Goal: Find specific page/section: Find specific page/section

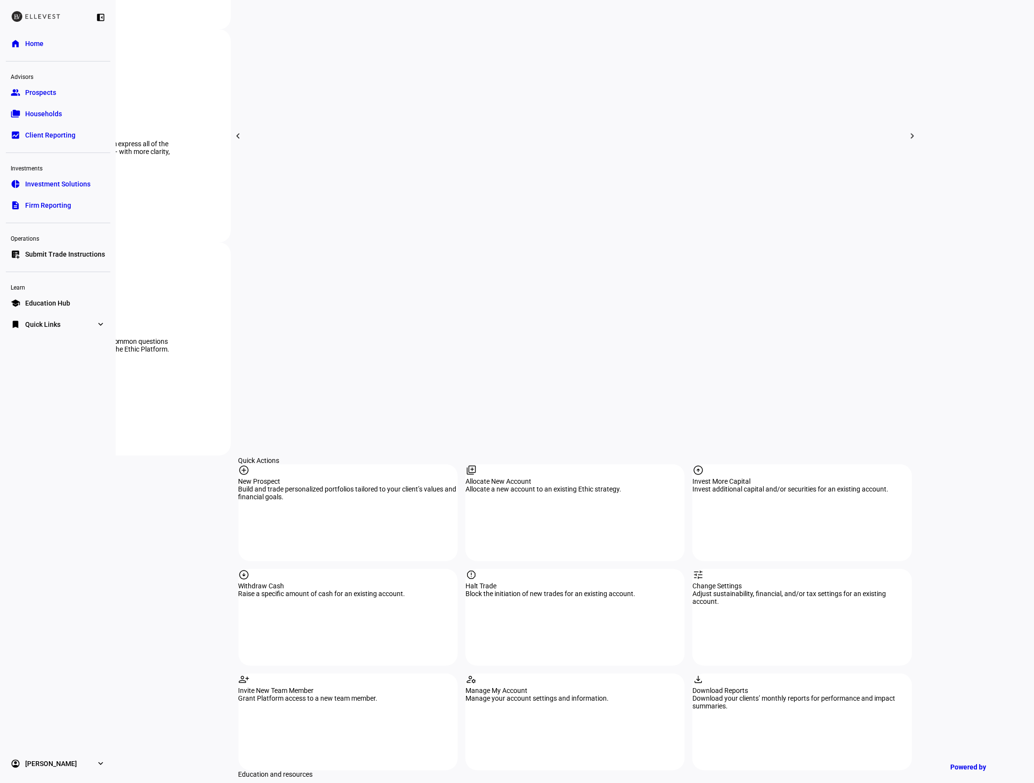
drag, startPoint x: 184, startPoint y: 105, endPoint x: 211, endPoint y: 164, distance: 65.0
click at [184, 105] on eth-layout-page-content "rocket_launch Product Updates The latest features and improvements Powered by L…" at bounding box center [575, 391] width 918 height 783
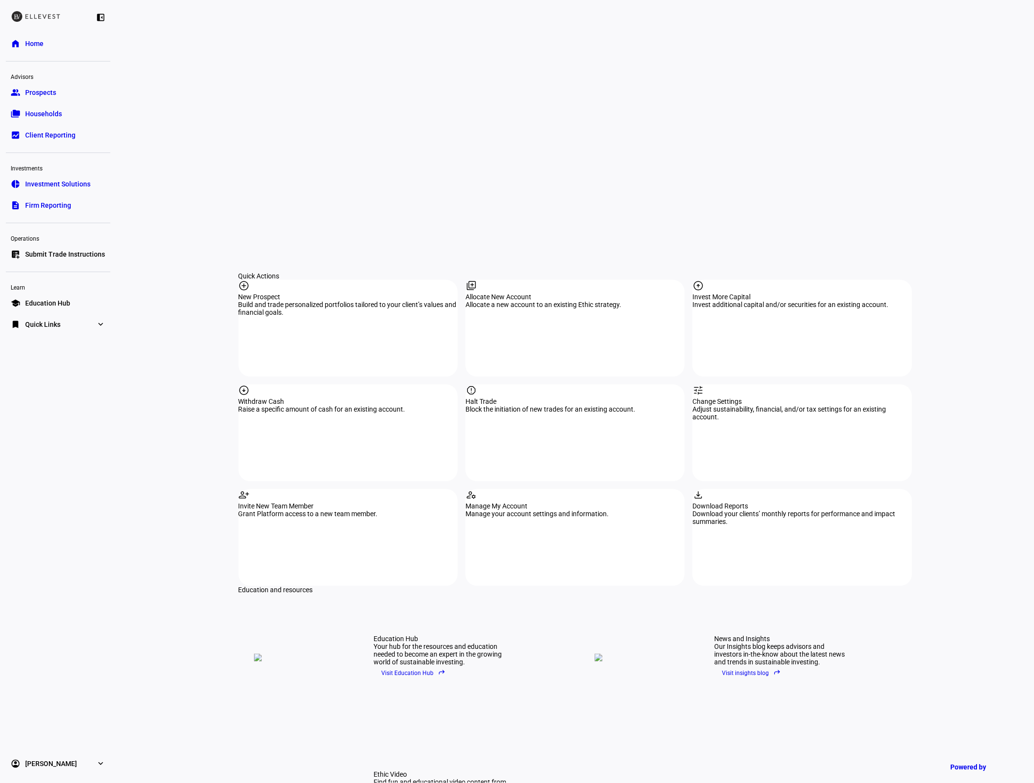
scroll to position [791, 0]
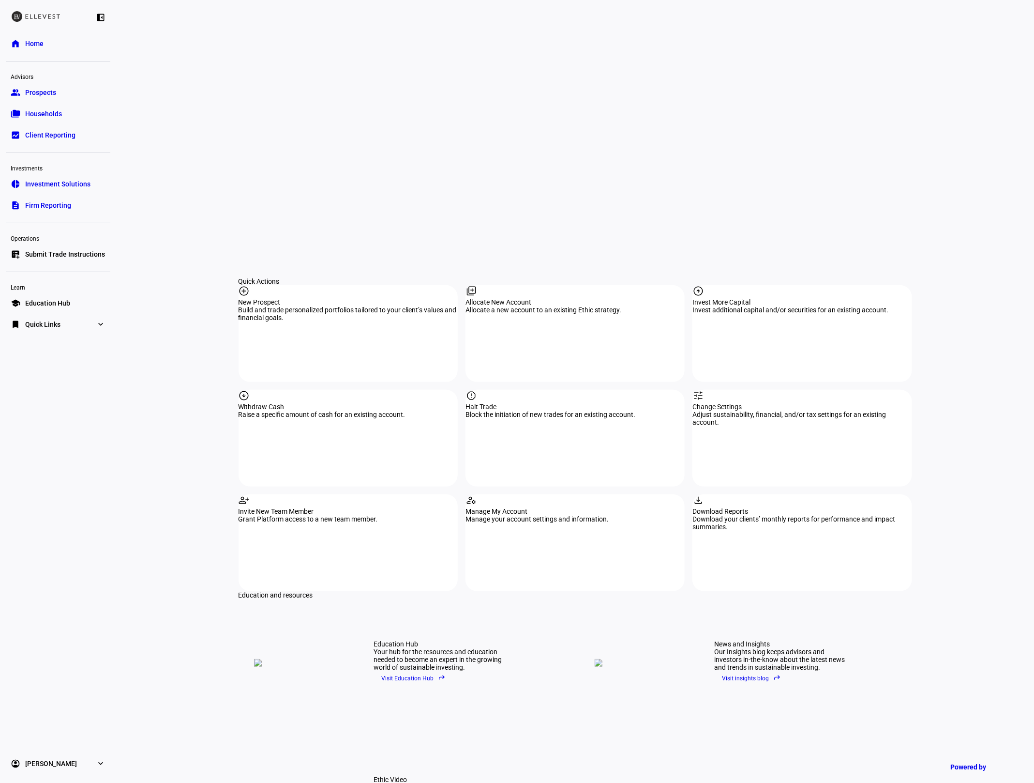
click at [65, 108] on link "folder_copy Households" at bounding box center [58, 113] width 105 height 19
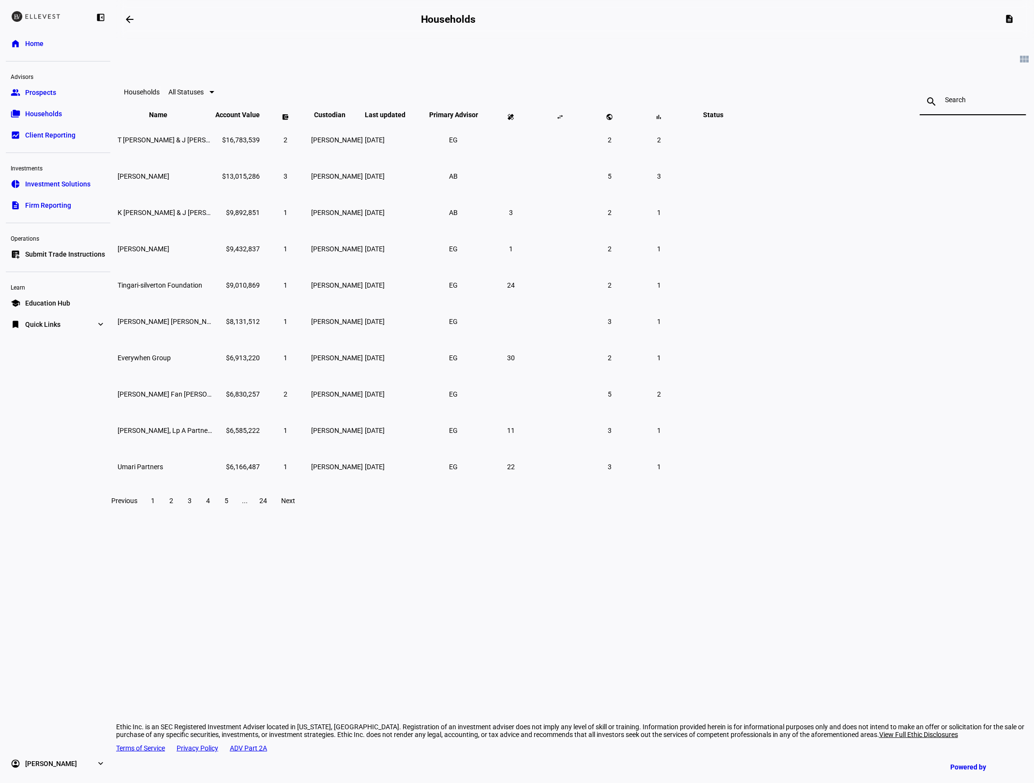
click at [945, 99] on input at bounding box center [973, 100] width 56 height 8
click at [31, 212] on link "description Firm Reporting" at bounding box center [58, 205] width 105 height 19
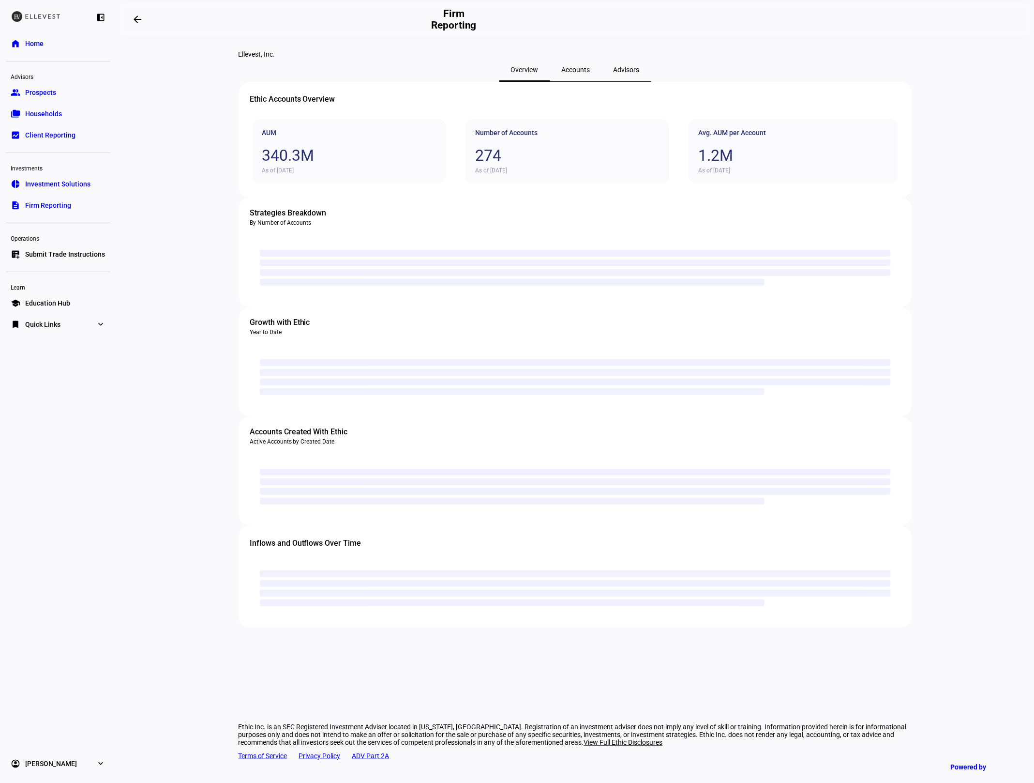
click at [566, 73] on span "Accounts" at bounding box center [576, 69] width 29 height 7
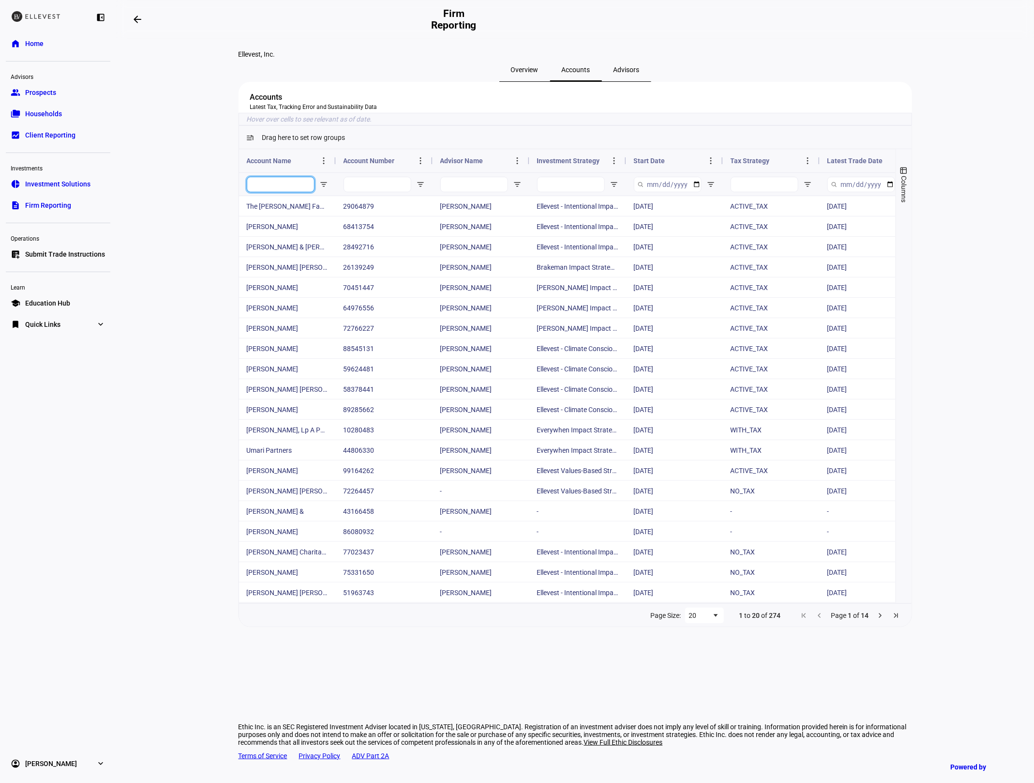
click at [293, 192] on input "Account Name Filter Input" at bounding box center [281, 184] width 68 height 15
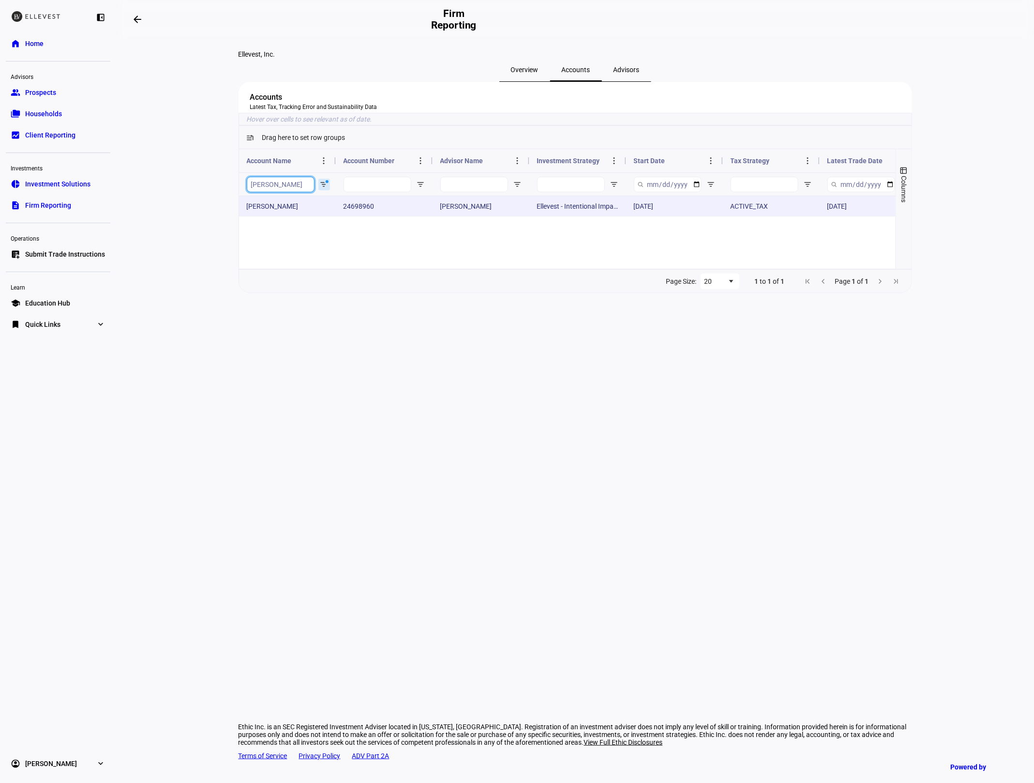
type input "[PERSON_NAME]"
click at [630, 216] on div "[DATE]" at bounding box center [674, 206] width 97 height 20
